Goal: Information Seeking & Learning: Understand process/instructions

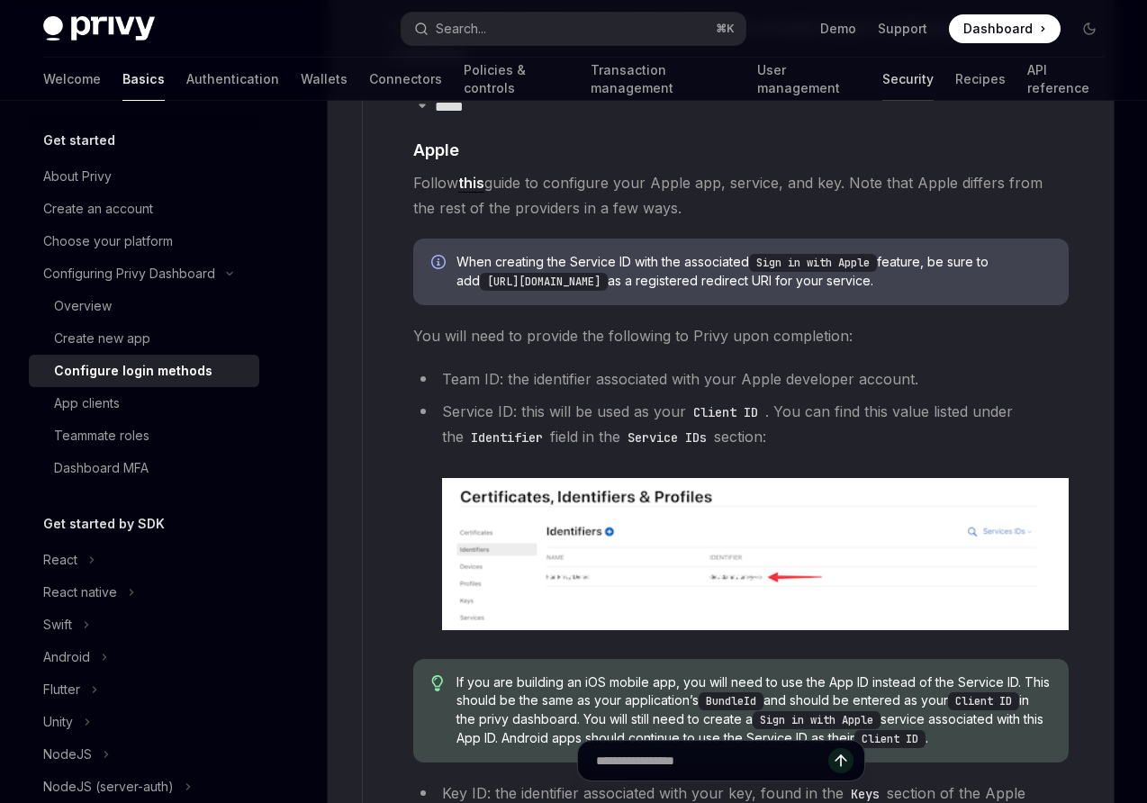
scroll to position [2003, 0]
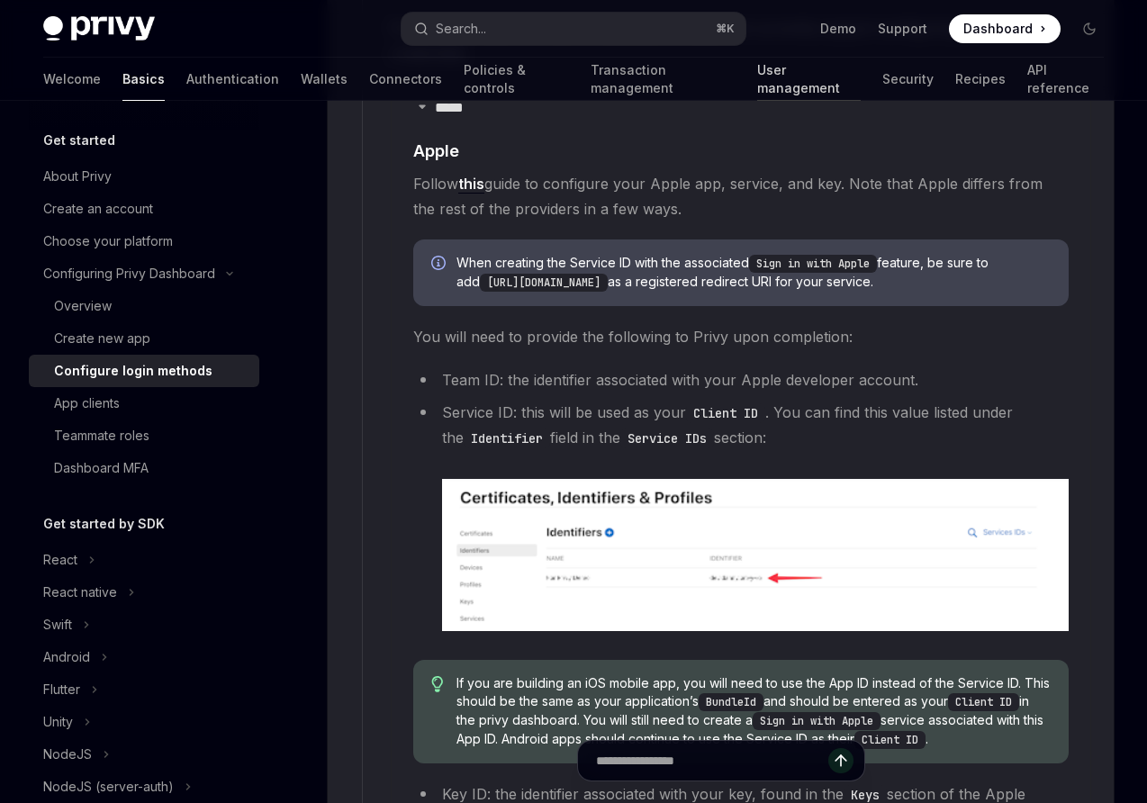
click at [757, 78] on link "User management" at bounding box center [808, 79] width 103 height 43
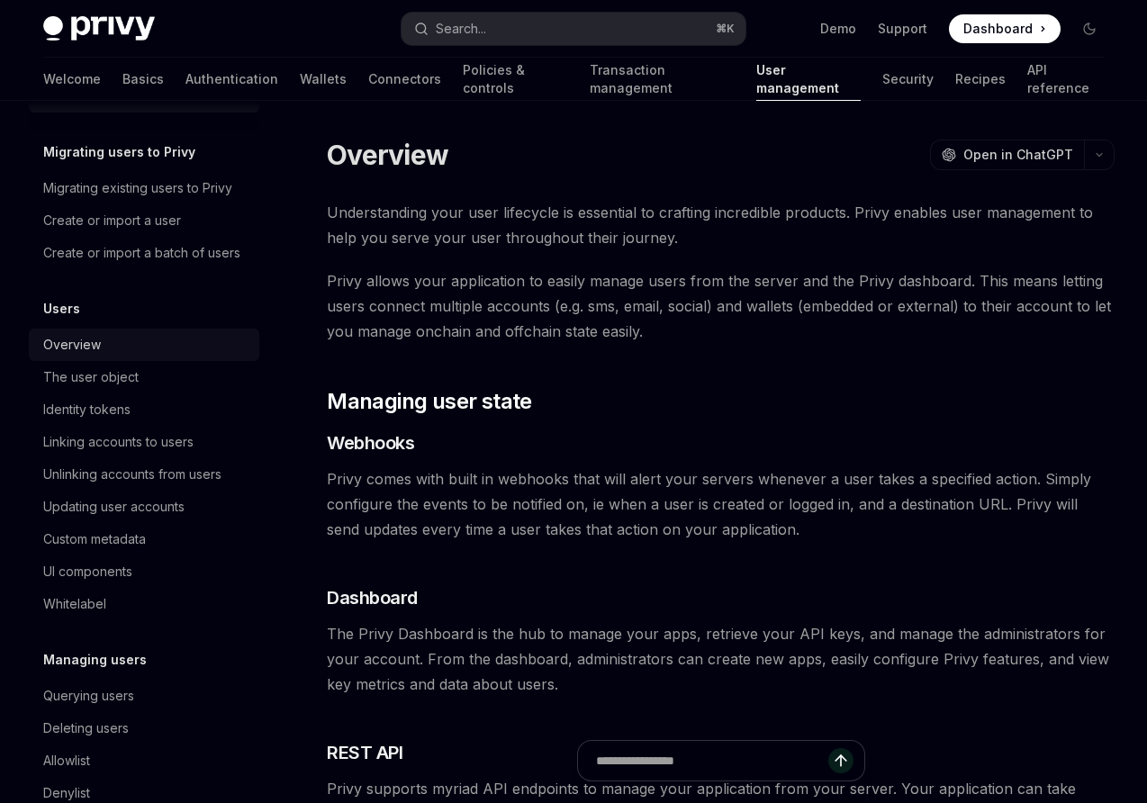
scroll to position [99, 0]
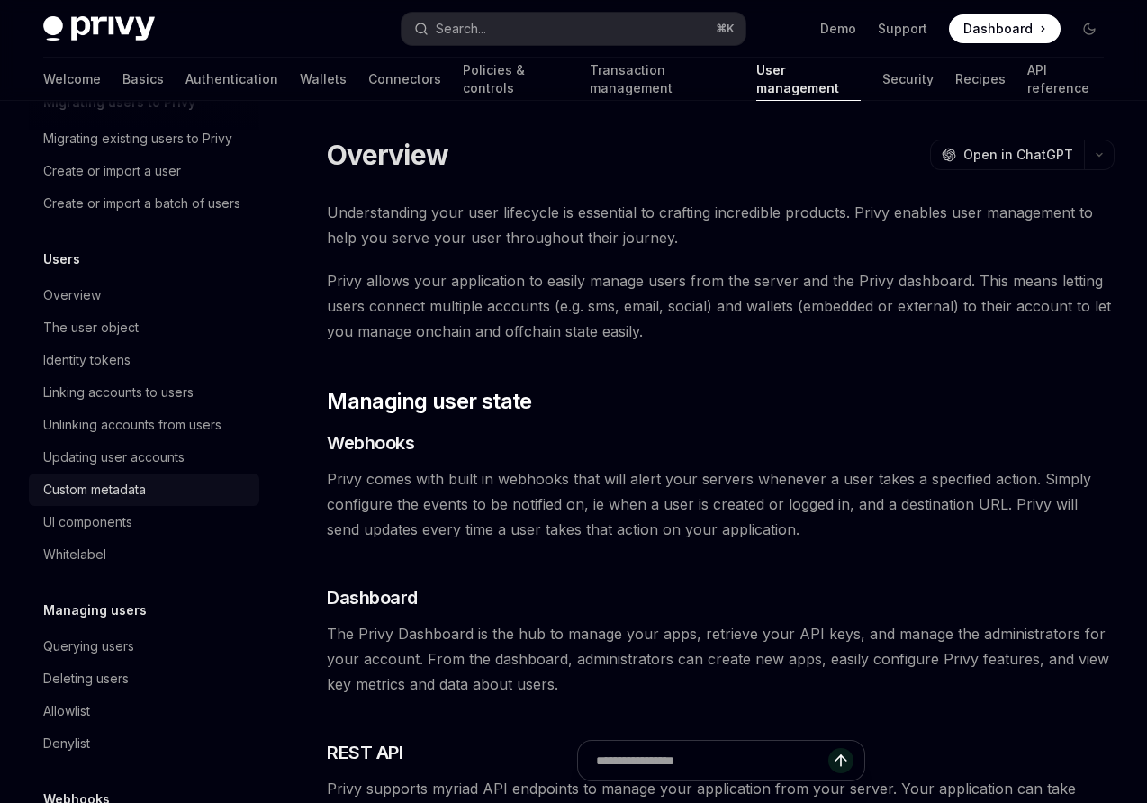
click at [117, 486] on div "Custom metadata" at bounding box center [94, 490] width 103 height 22
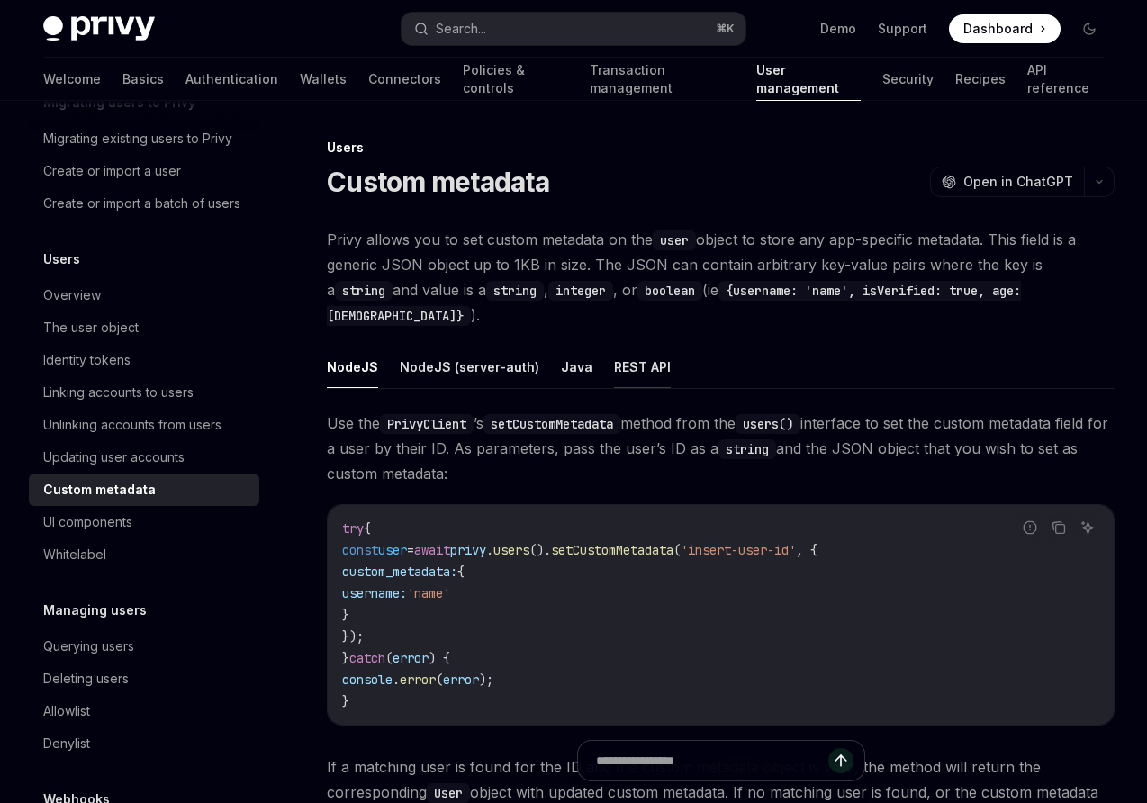
click at [634, 346] on button "REST API" at bounding box center [642, 367] width 57 height 42
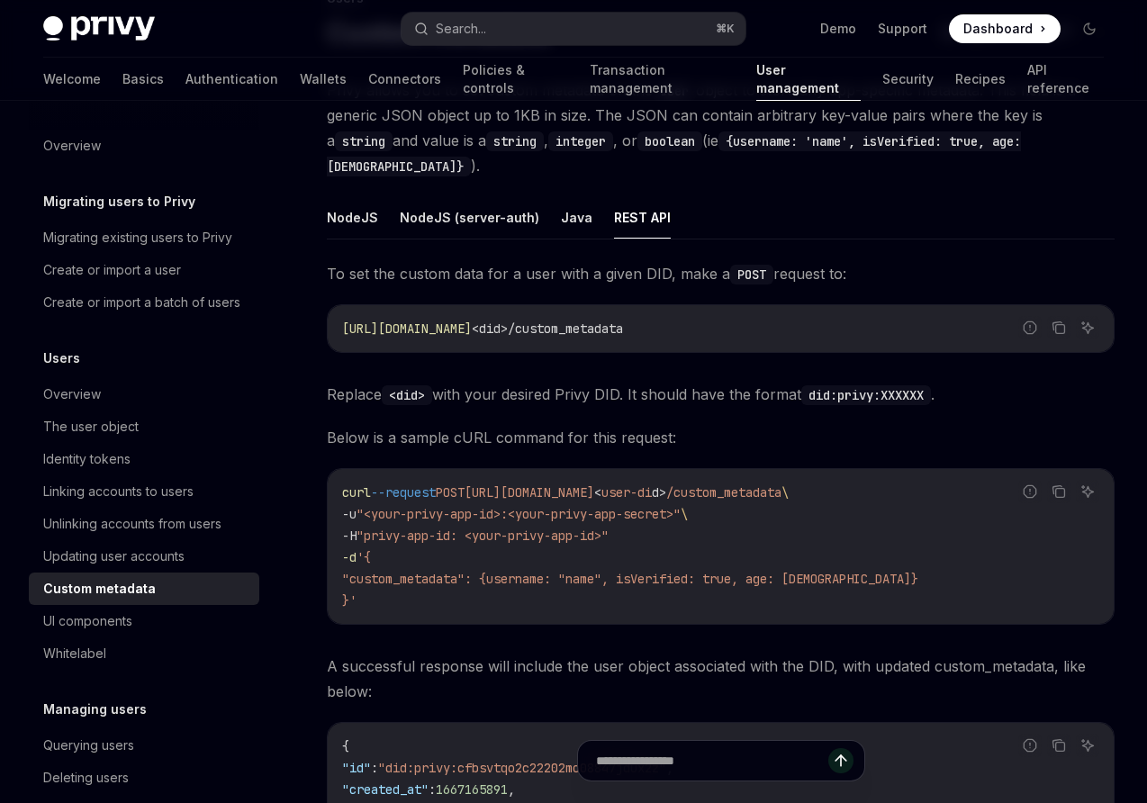
scroll to position [147, 0]
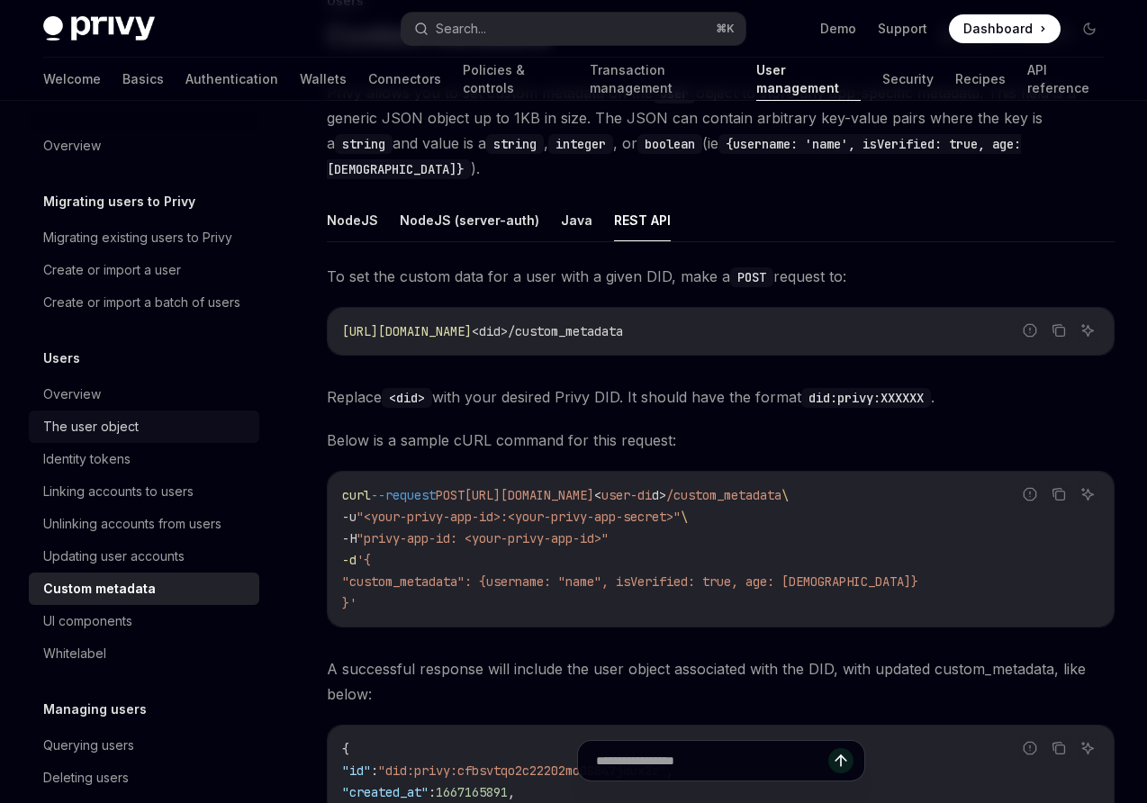
click at [113, 427] on div "The user object" at bounding box center [90, 427] width 95 height 22
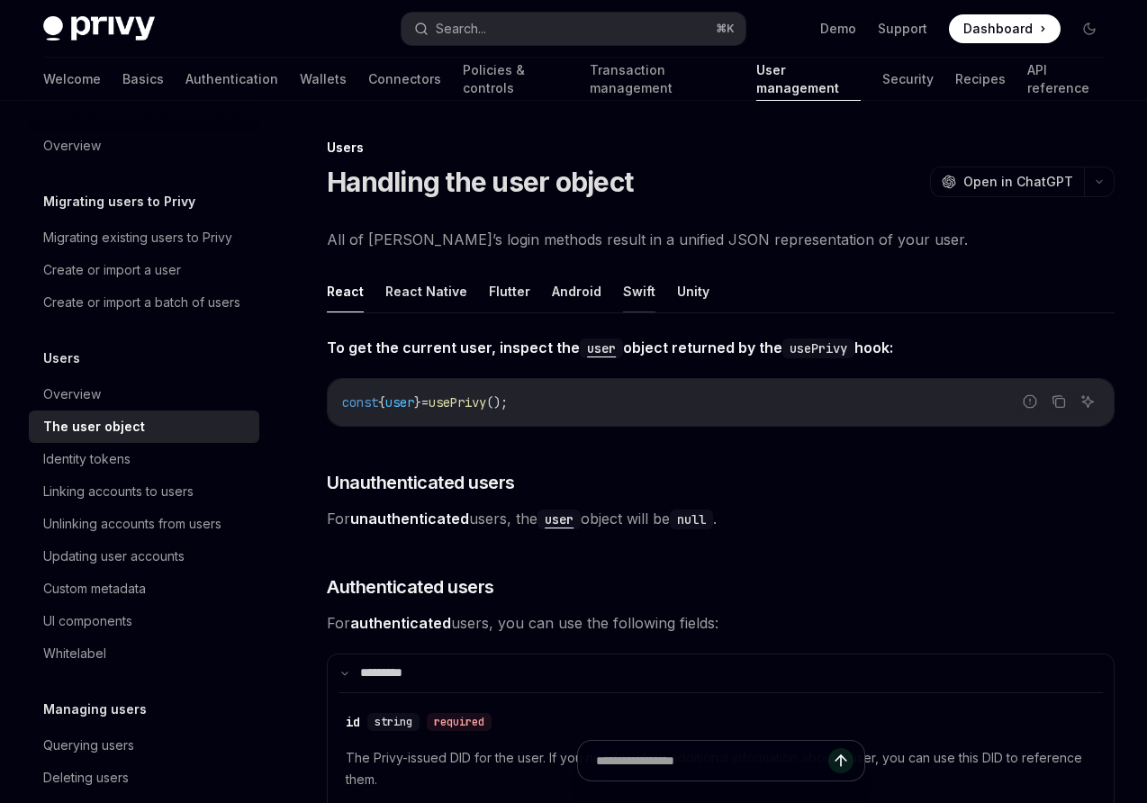
click at [626, 293] on button "Swift" at bounding box center [639, 291] width 32 height 42
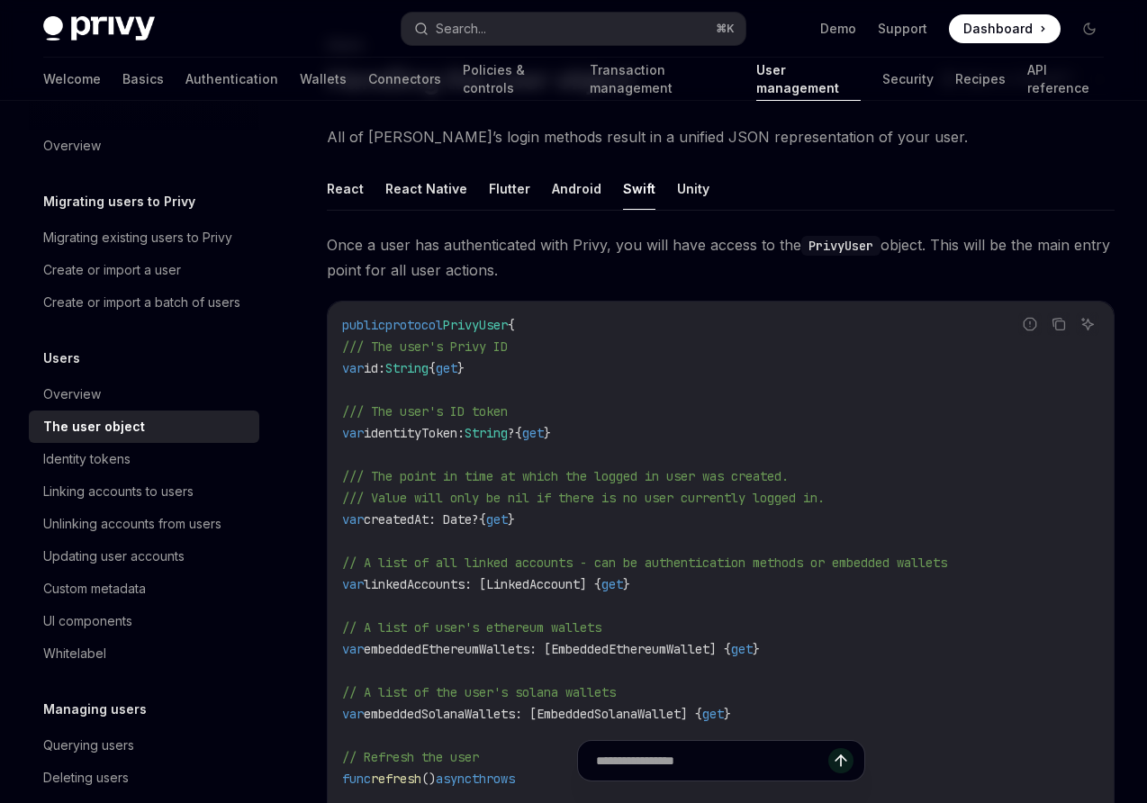
scroll to position [100, 0]
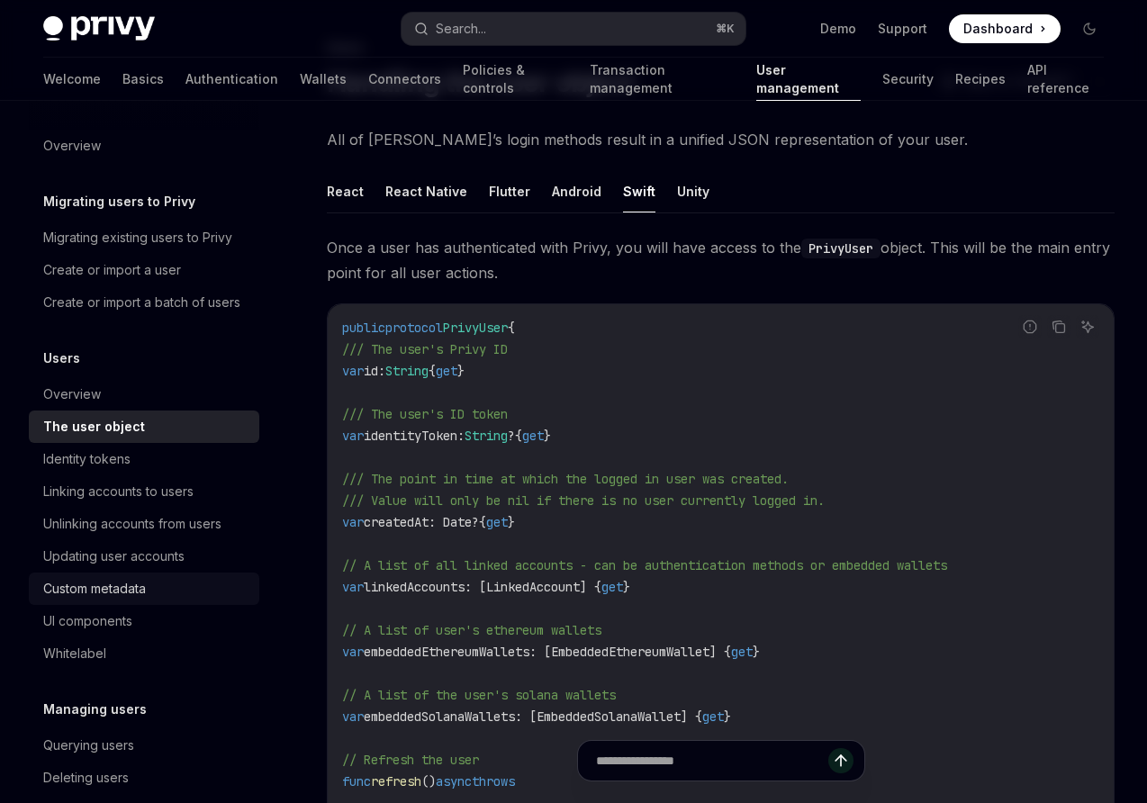
click at [114, 578] on div "Custom metadata" at bounding box center [94, 589] width 103 height 22
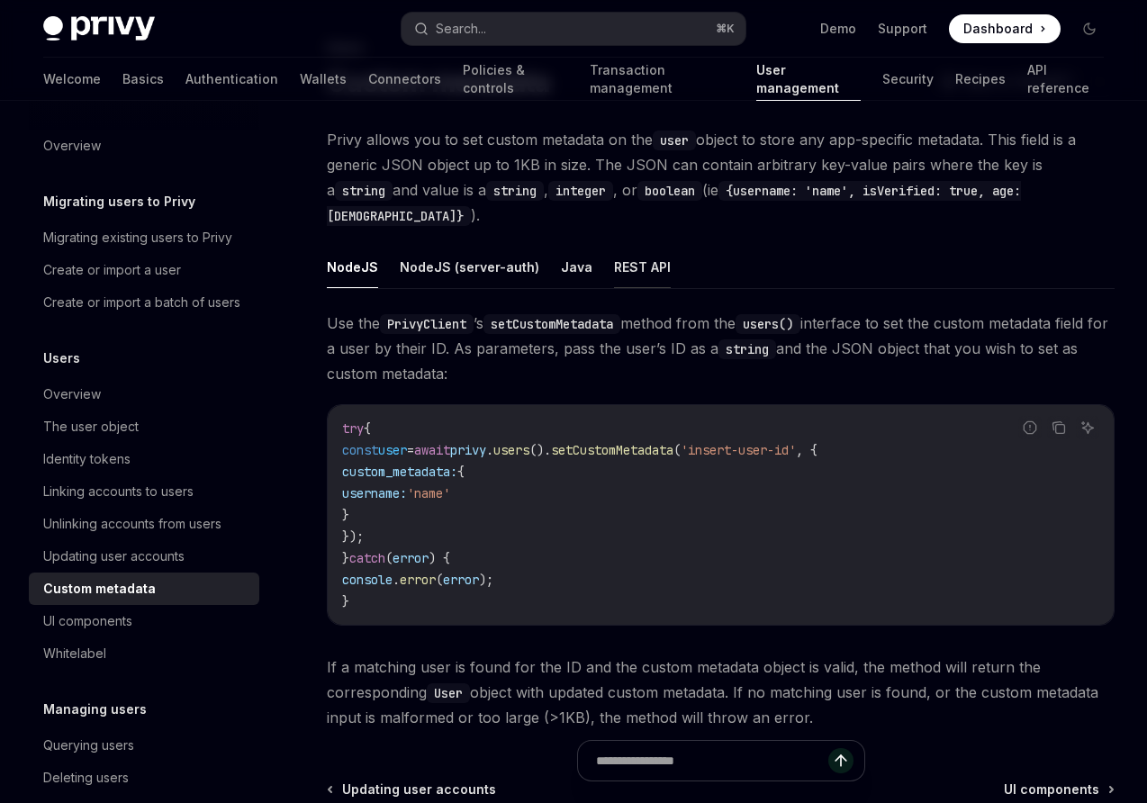
click at [614, 246] on button "REST API" at bounding box center [642, 267] width 57 height 42
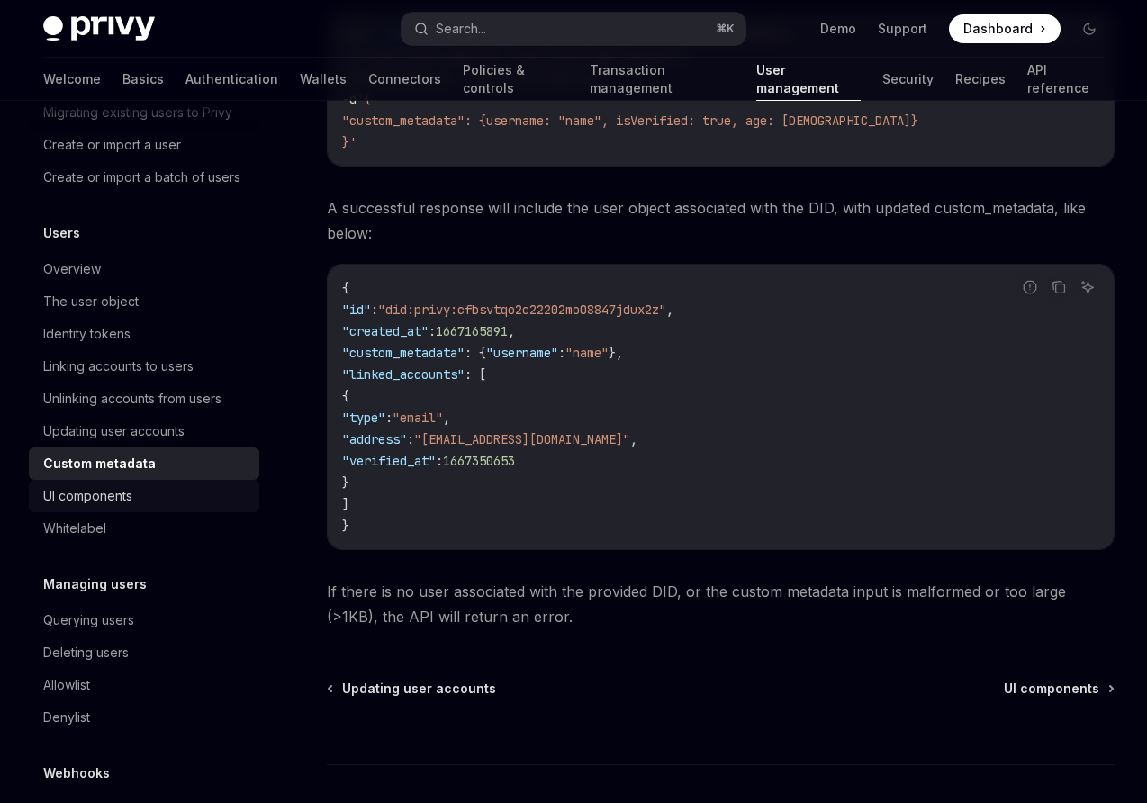
scroll to position [128, 0]
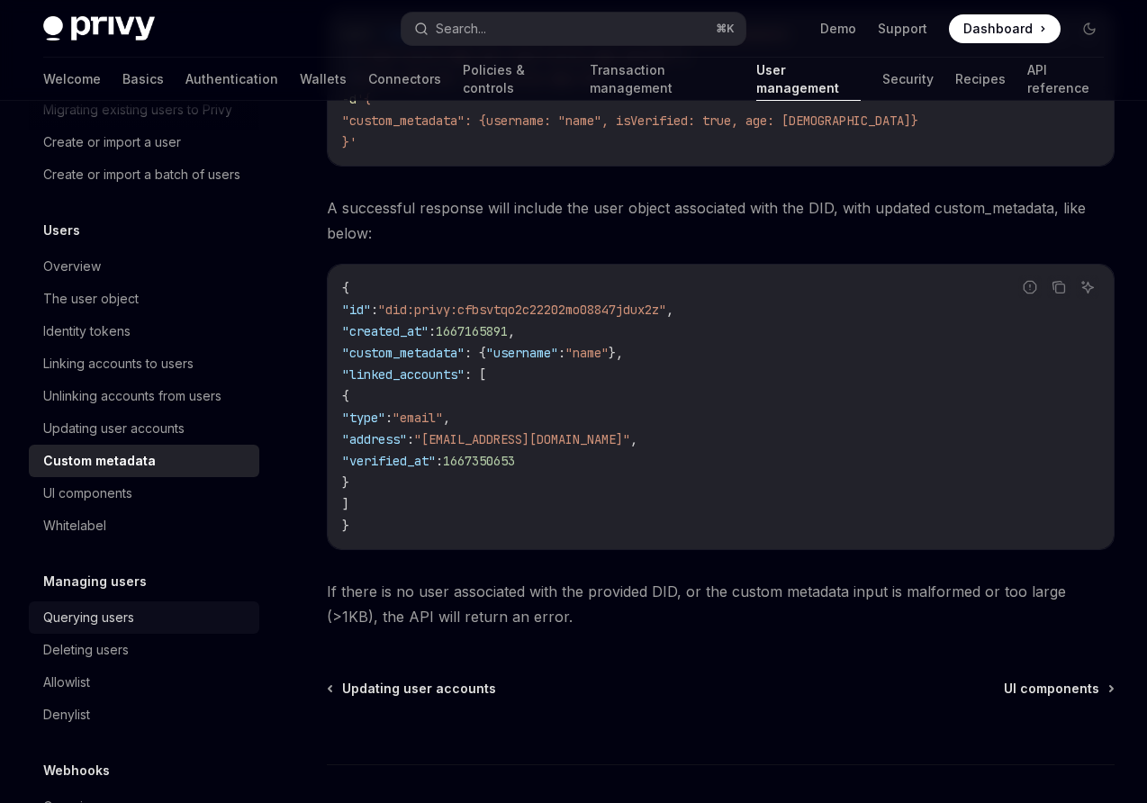
click at [123, 616] on div "Querying users" at bounding box center [88, 618] width 91 height 22
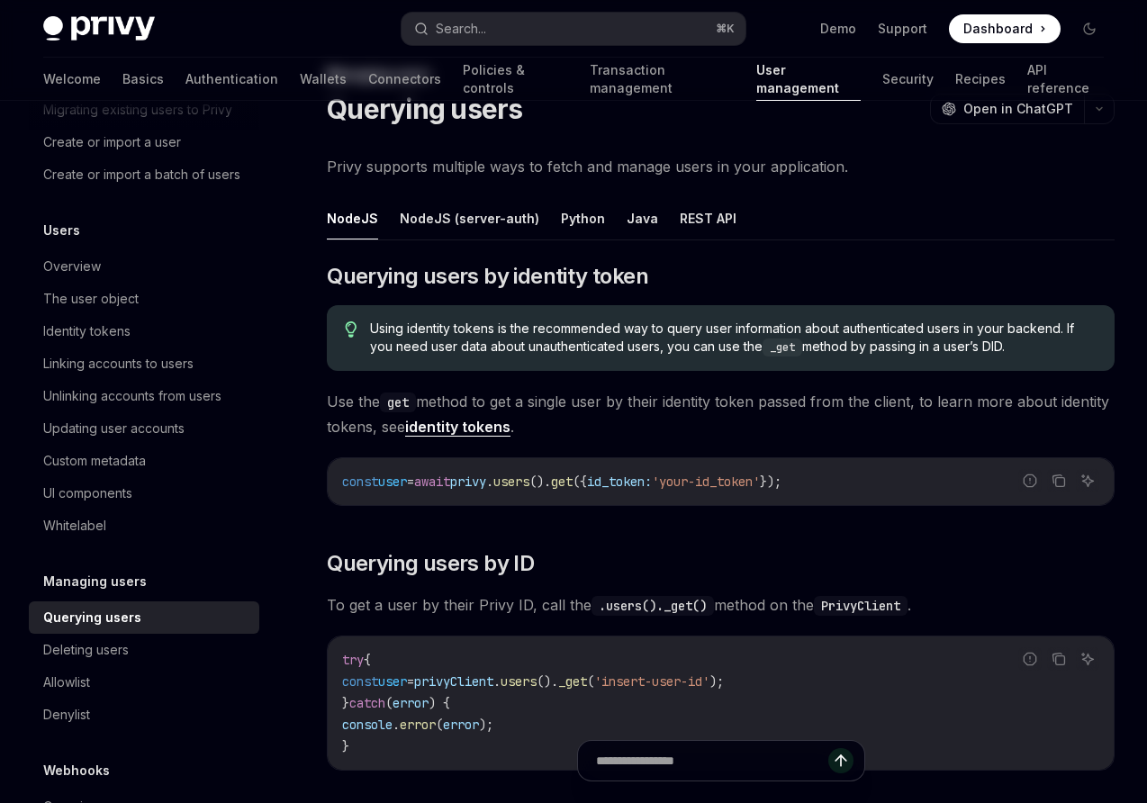
scroll to position [123, 0]
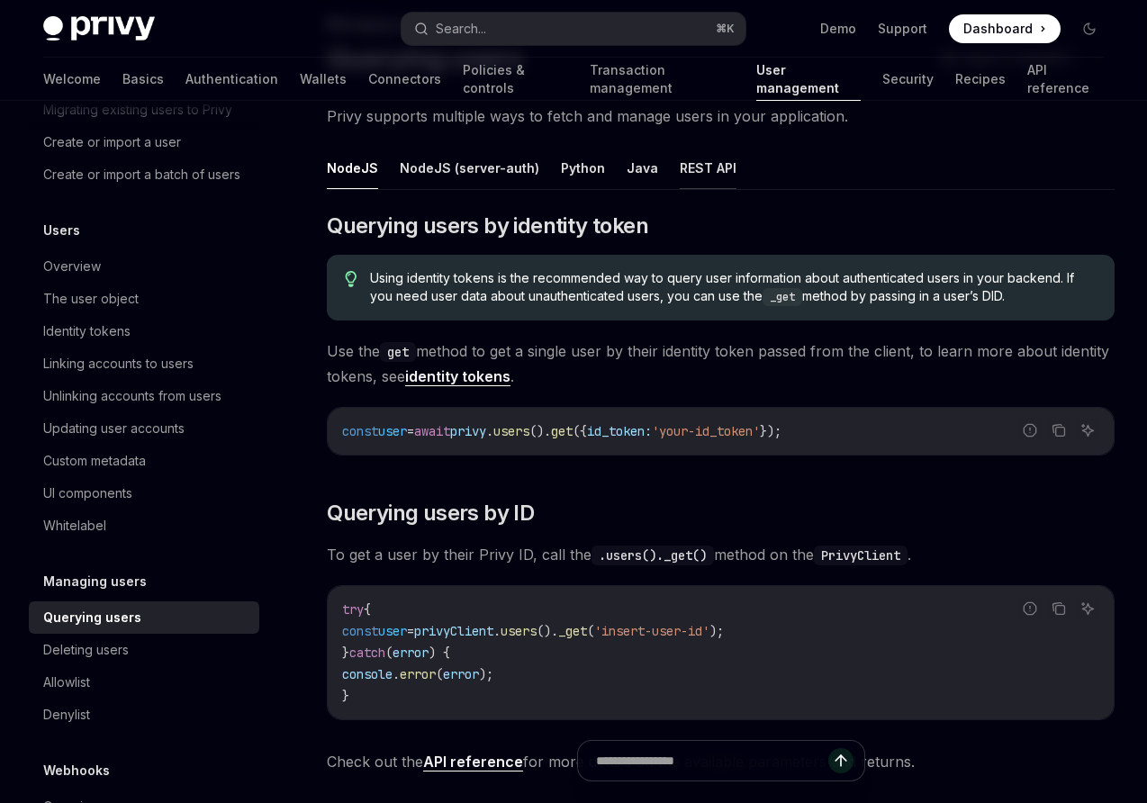
click at [681, 171] on button "REST API" at bounding box center [707, 168] width 57 height 42
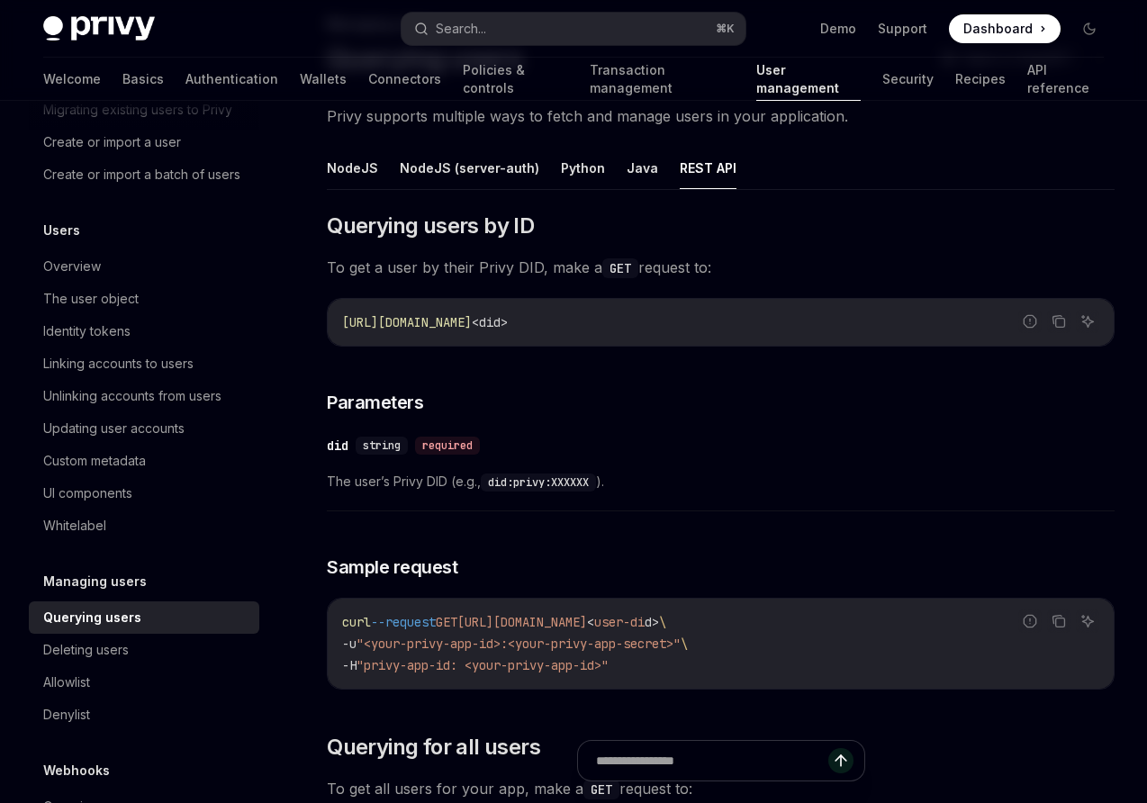
scroll to position [178, 0]
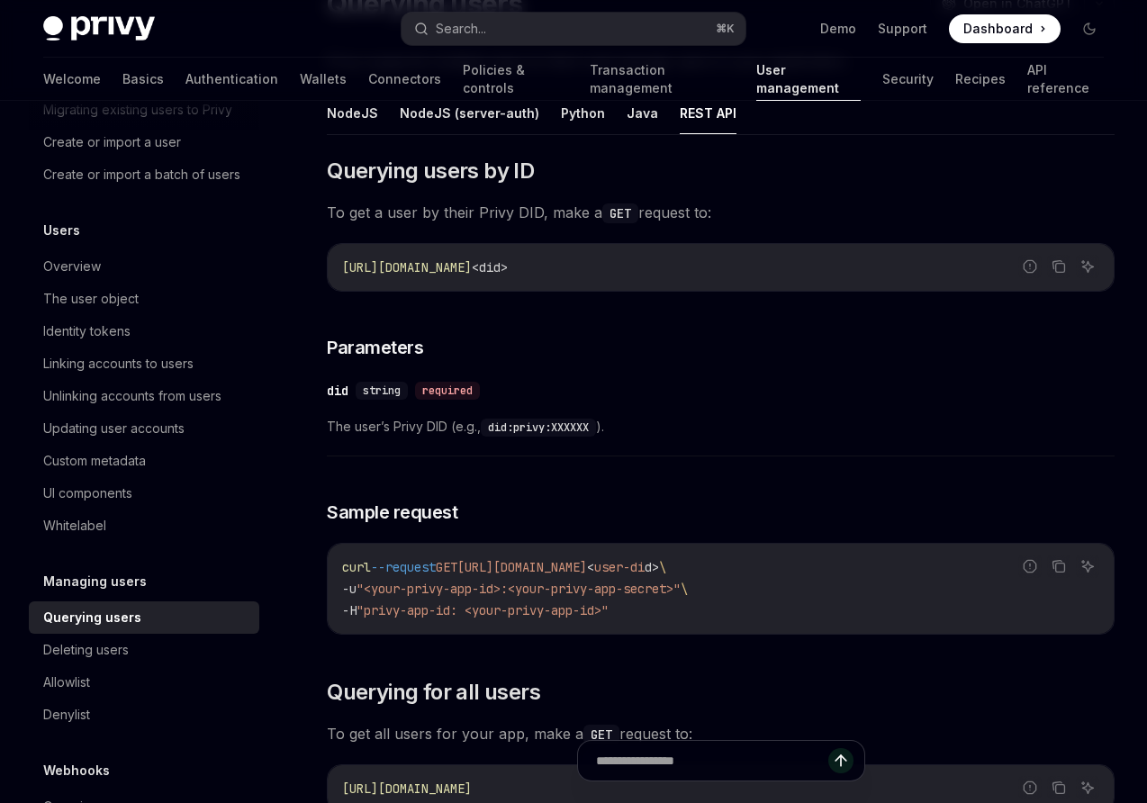
click at [356, 590] on span "-u" at bounding box center [349, 588] width 14 height 16
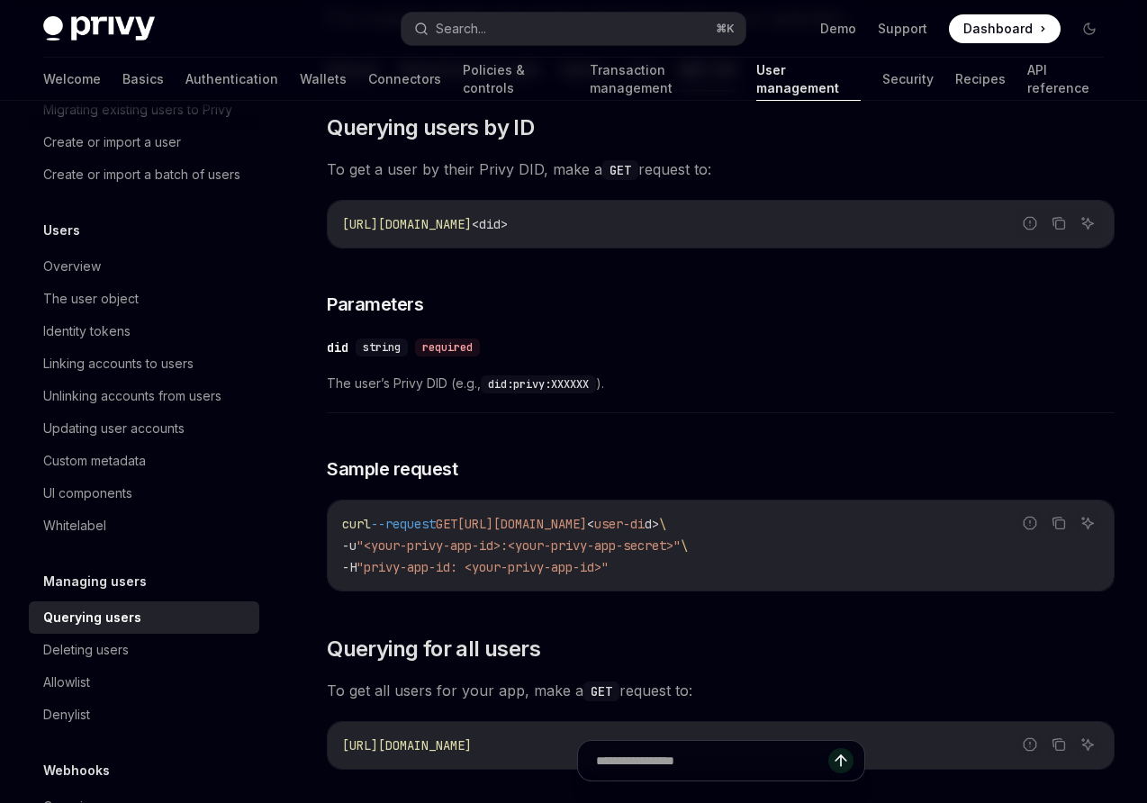
scroll to position [228, 0]
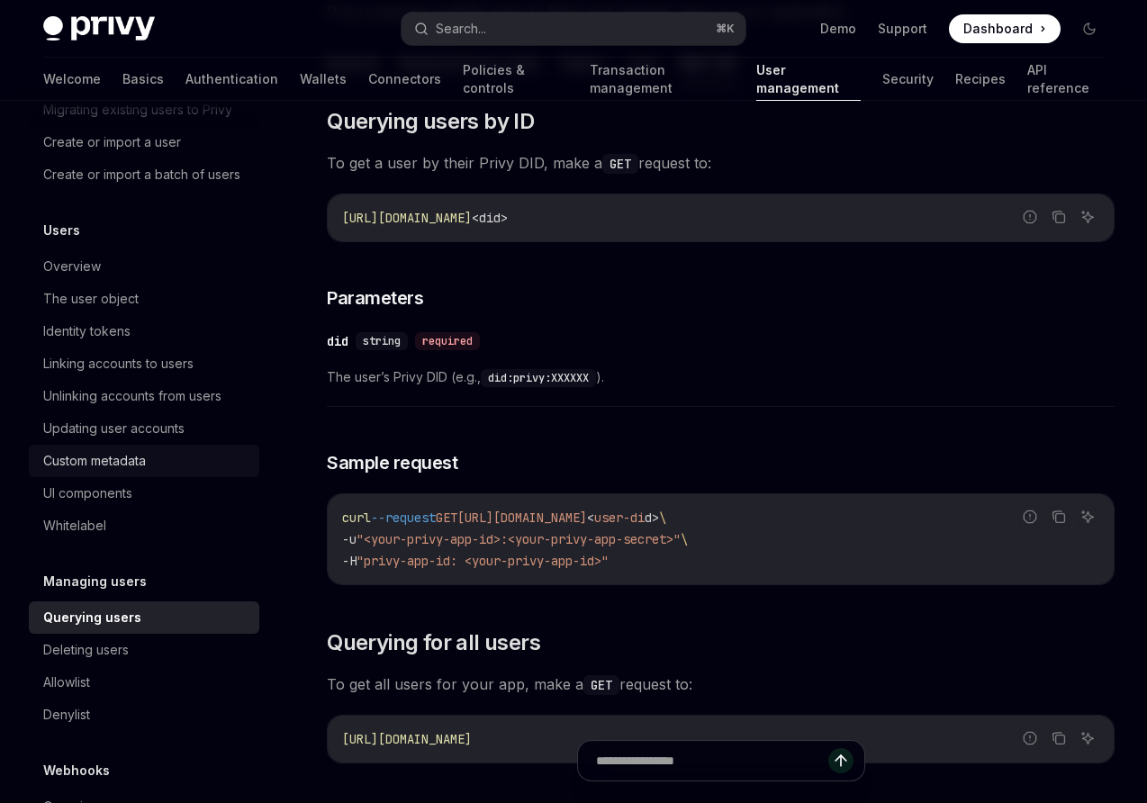
click at [96, 458] on div "Custom metadata" at bounding box center [94, 461] width 103 height 22
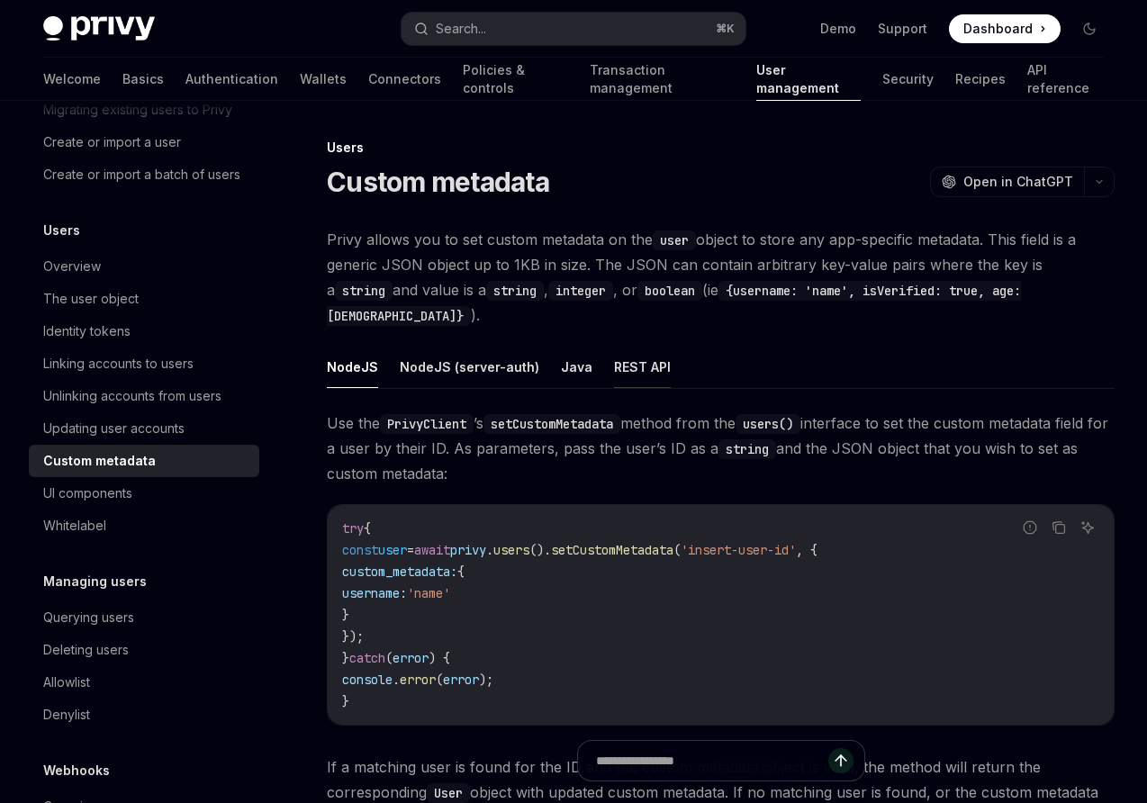
click at [633, 346] on button "REST API" at bounding box center [642, 367] width 57 height 42
type textarea "*"
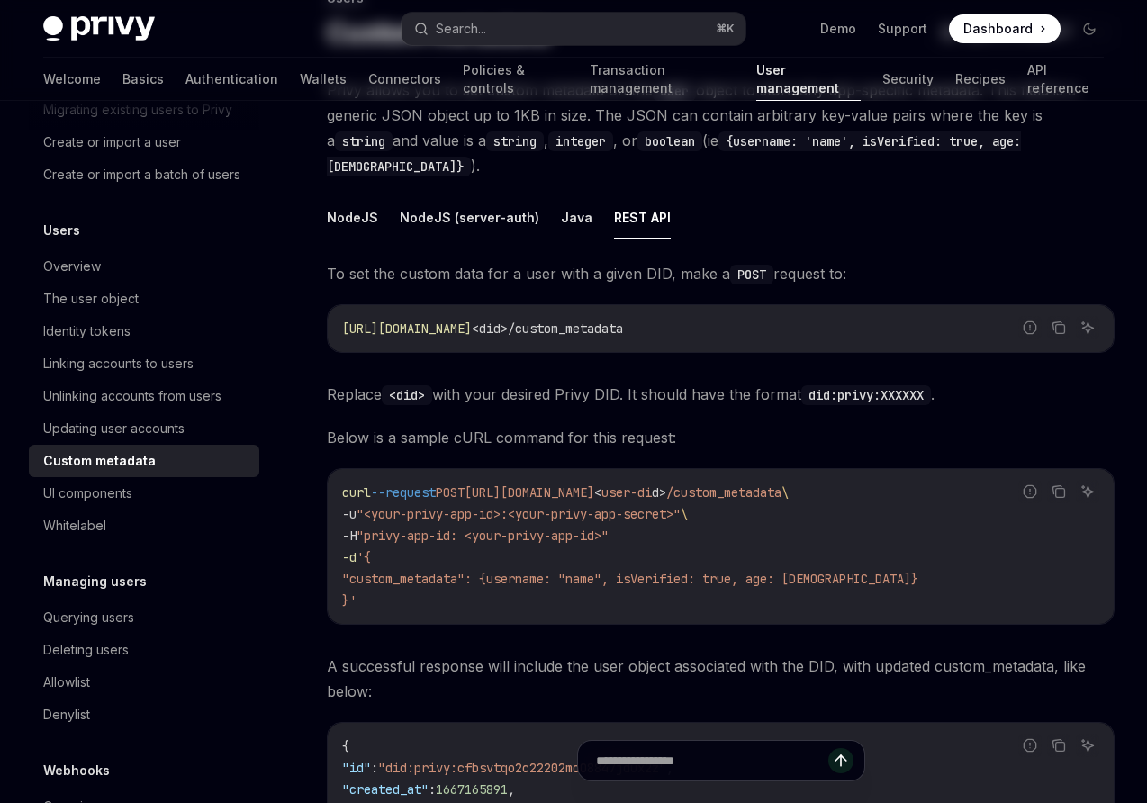
scroll to position [373, 0]
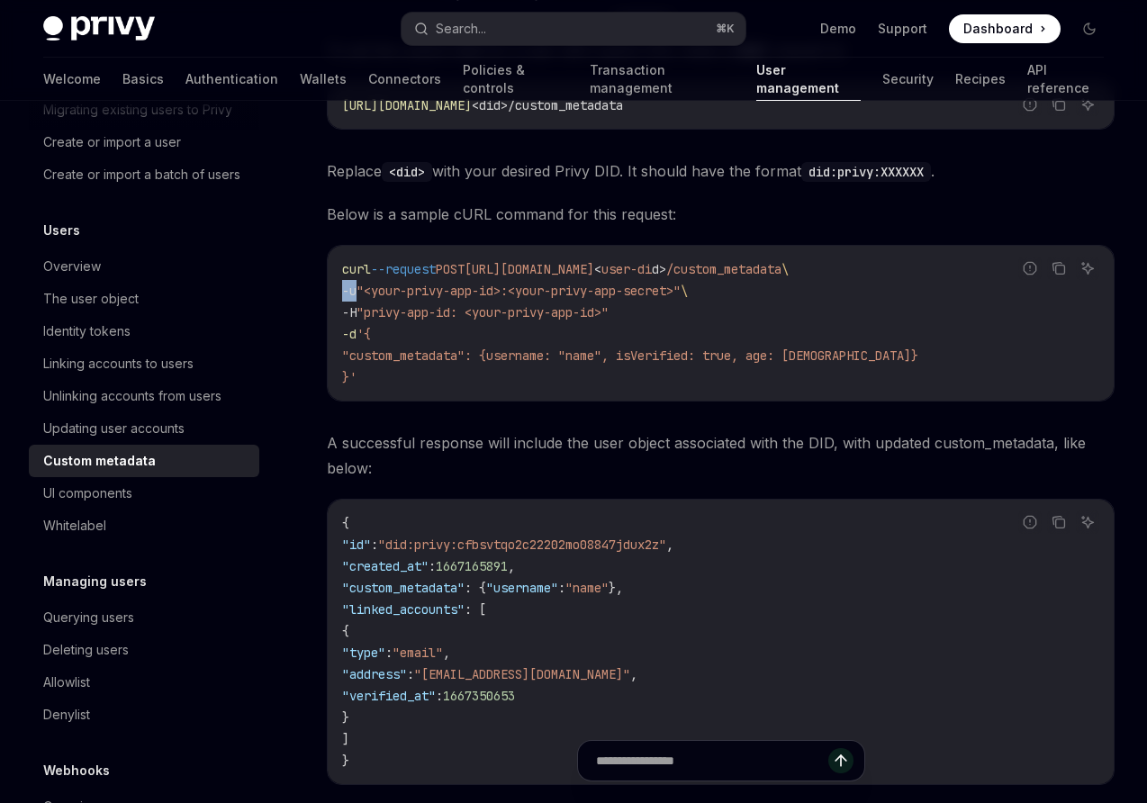
drag, startPoint x: 342, startPoint y: 265, endPoint x: 356, endPoint y: 264, distance: 14.5
click at [356, 283] on span "-u" at bounding box center [349, 291] width 14 height 16
copy span "-u"
click at [542, 306] on code "curl --request POST [URL][DOMAIN_NAME] < user-di d > /custom_metadata \ -u "<yo…" at bounding box center [720, 323] width 757 height 130
